Goal: Complete application form

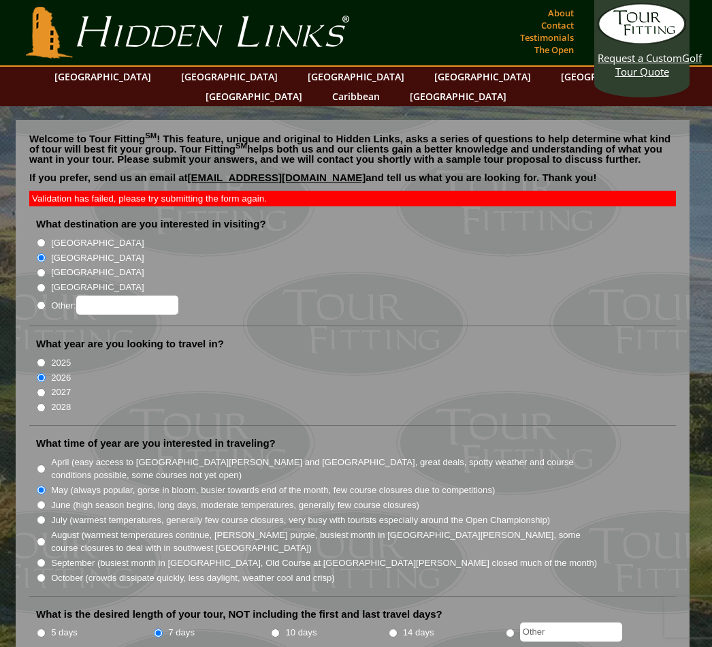
radio input "true"
click at [106, 295] on input "Other:" at bounding box center [127, 304] width 102 height 19
type input "Ireland or Scotland"
click at [299, 369] on li "2026" at bounding box center [358, 376] width 644 height 15
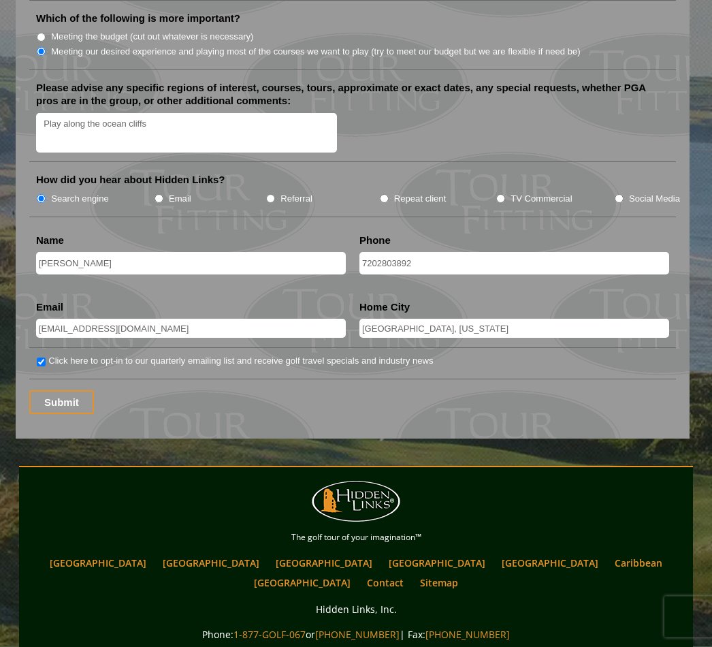
scroll to position [1687, 0]
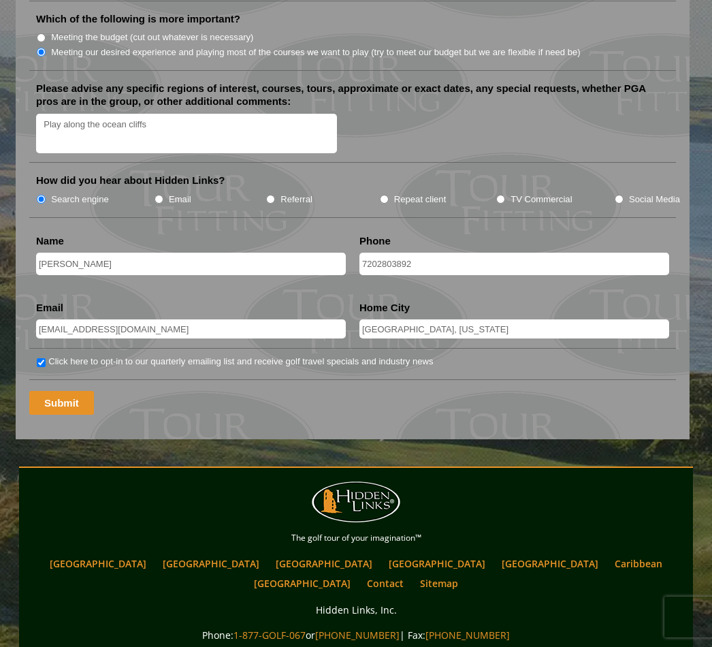
click at [66, 391] on input "Submit" at bounding box center [61, 403] width 65 height 24
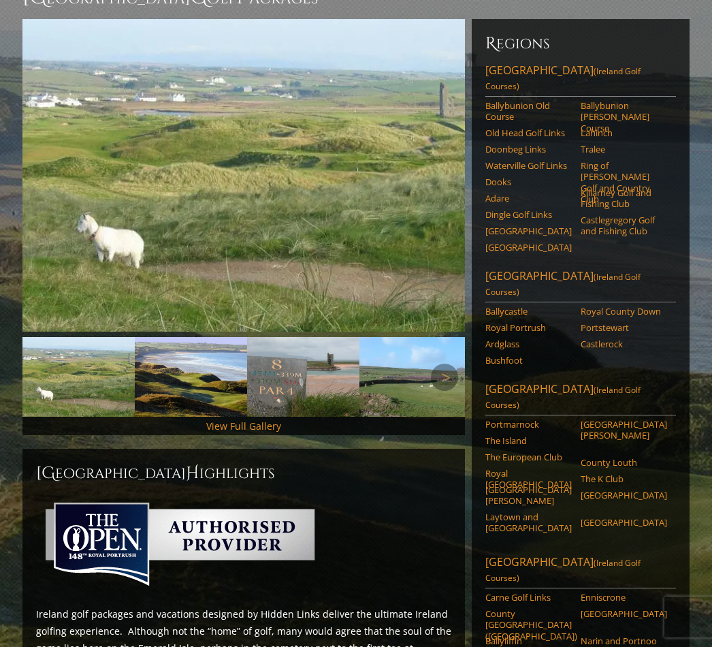
scroll to position [153, 0]
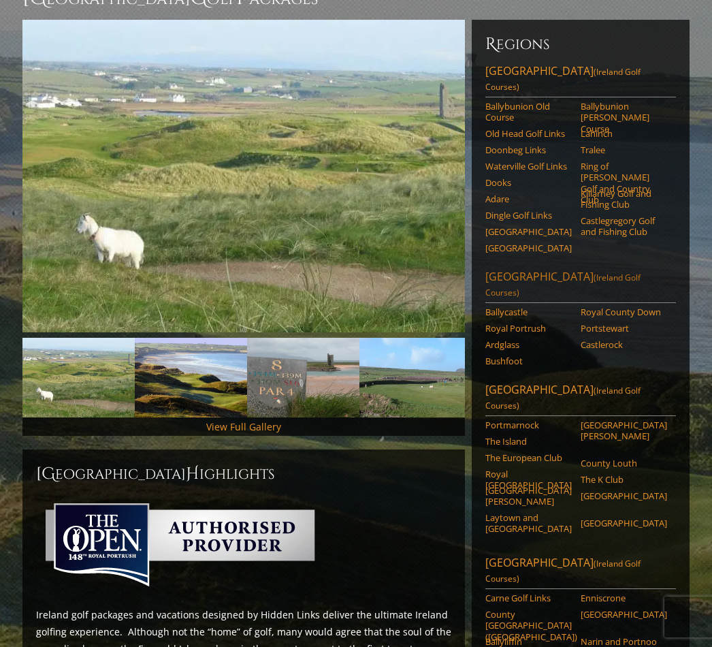
click at [522, 269] on link "Northern Ireland (Ireland Golf Courses)" at bounding box center [580, 286] width 191 height 34
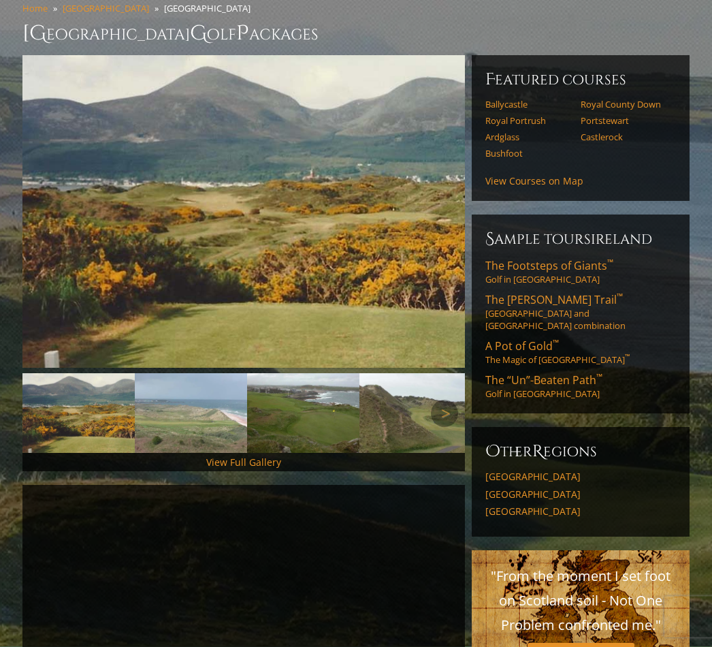
scroll to position [121, 0]
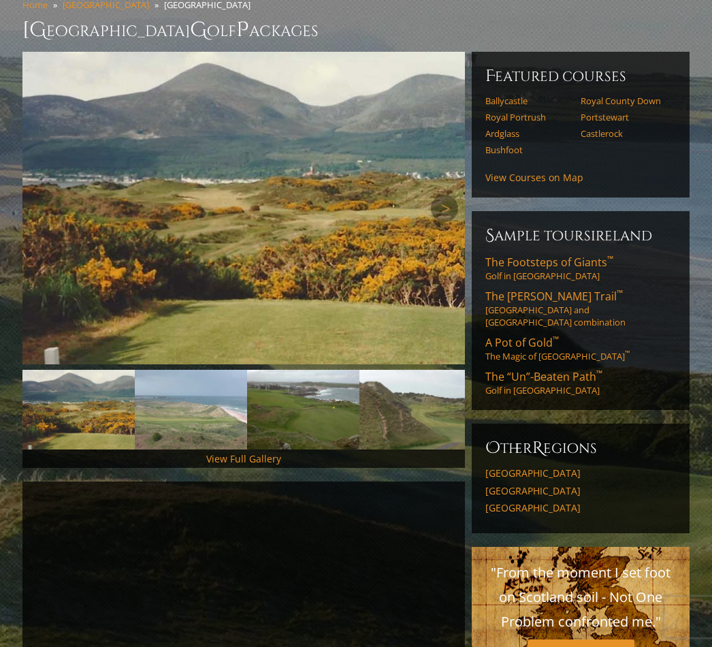
click at [273, 283] on img at bounding box center [243, 208] width 442 height 312
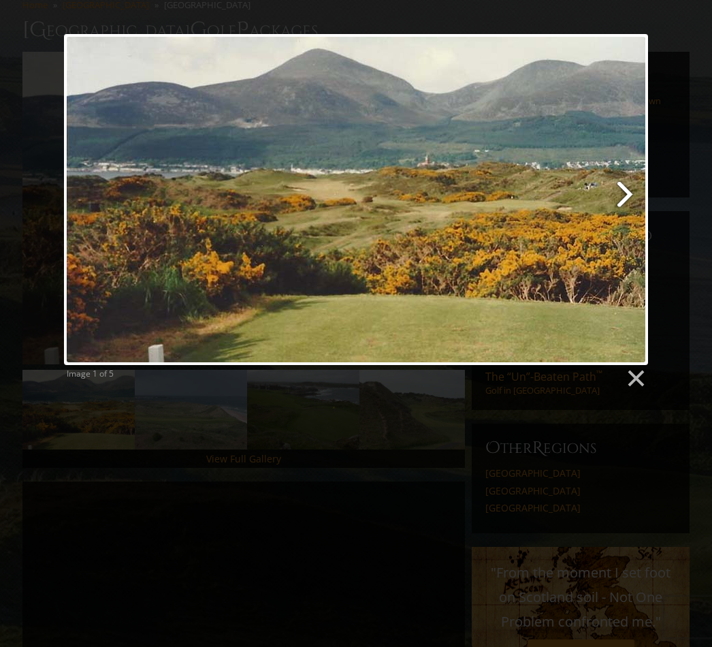
click at [621, 198] on link at bounding box center [461, 199] width 374 height 331
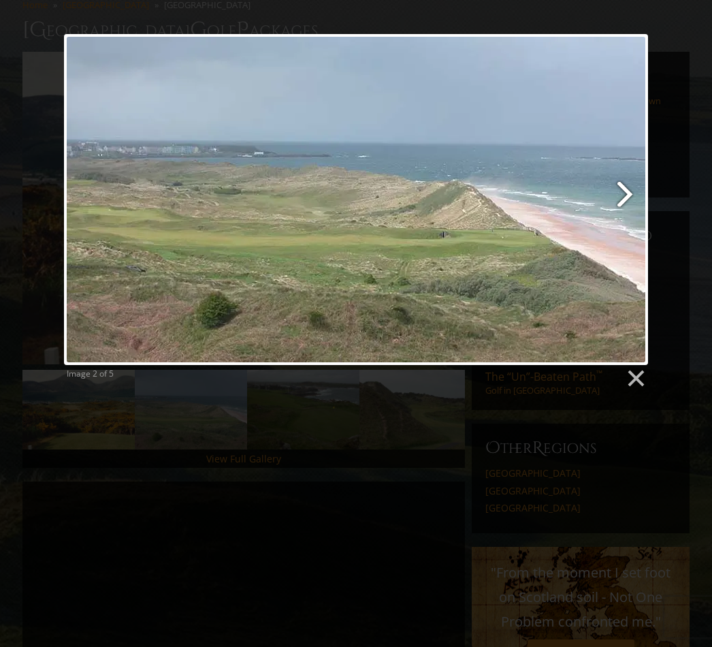
click at [621, 198] on link at bounding box center [461, 199] width 374 height 331
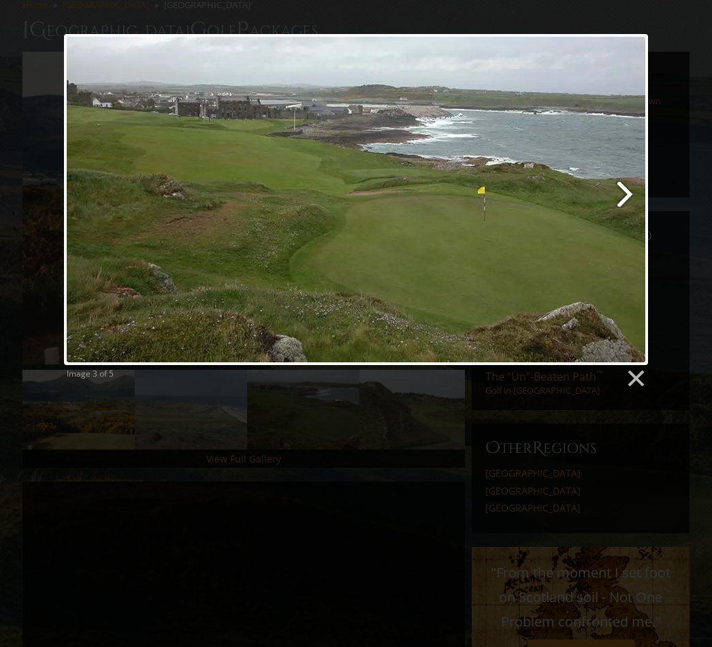
click at [621, 198] on link at bounding box center [461, 199] width 374 height 331
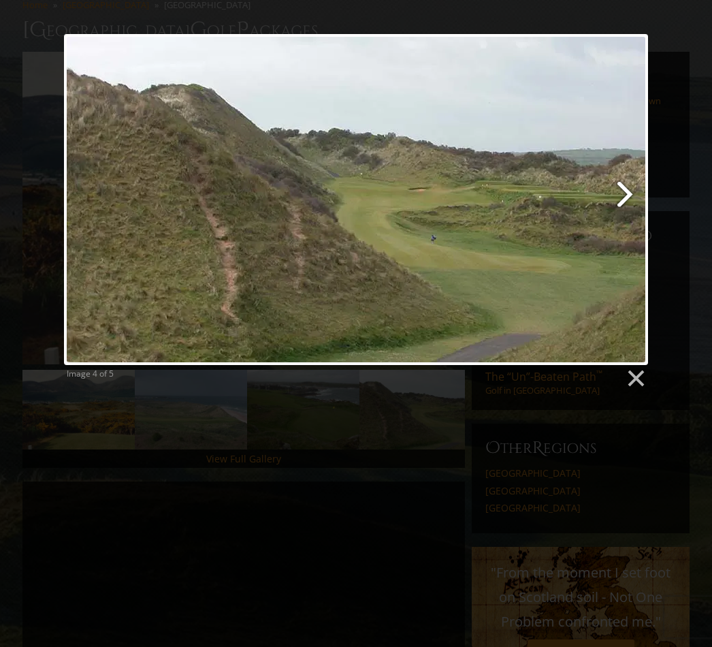
click at [621, 198] on link at bounding box center [461, 199] width 374 height 331
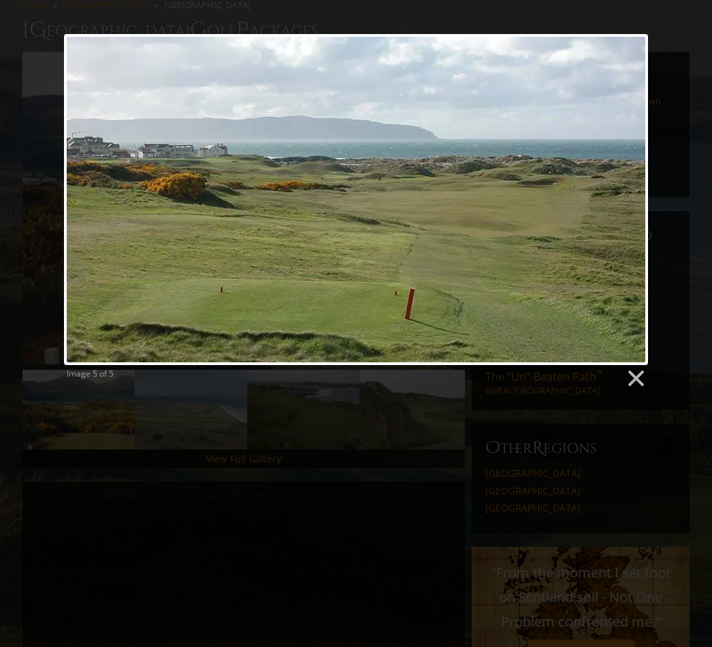
click at [621, 198] on div at bounding box center [356, 199] width 584 height 331
click at [637, 376] on link at bounding box center [635, 378] width 20 height 20
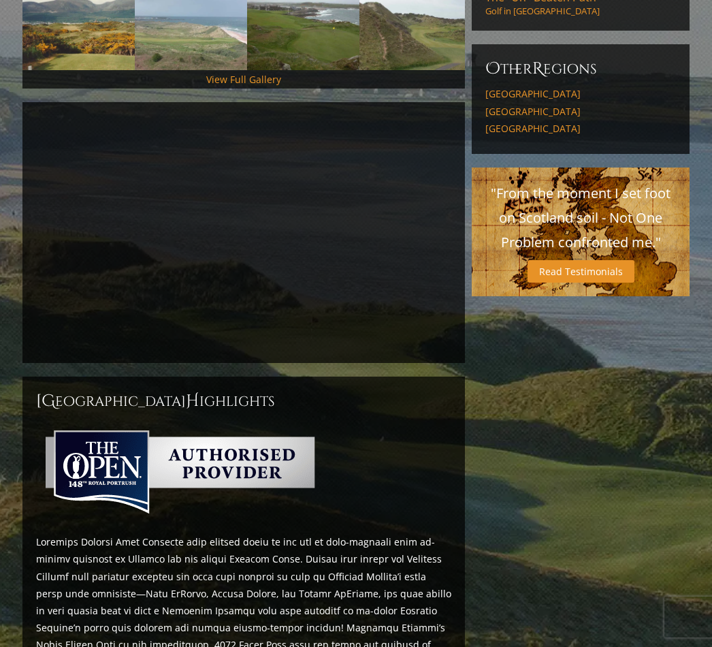
scroll to position [495, 0]
